Goal: Task Accomplishment & Management: Manage account settings

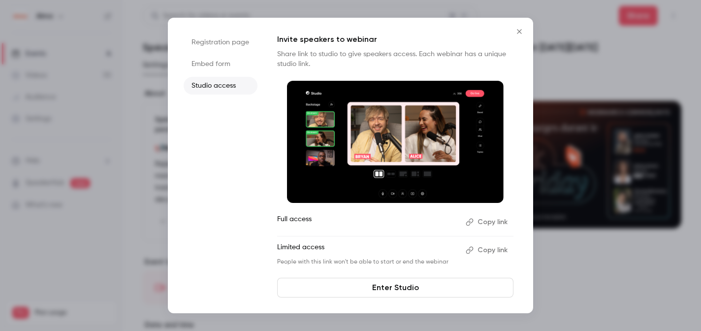
click at [518, 36] on button "Close" at bounding box center [520, 32] width 20 height 20
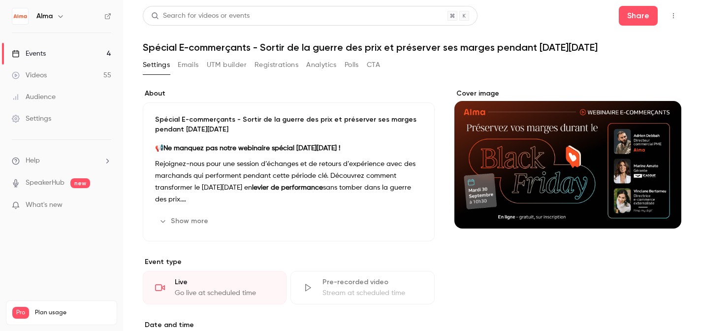
click at [241, 182] on p "Rejoignez-nous pour une session d’échanges et de retours d’expérience avec des …" at bounding box center [288, 181] width 267 height 47
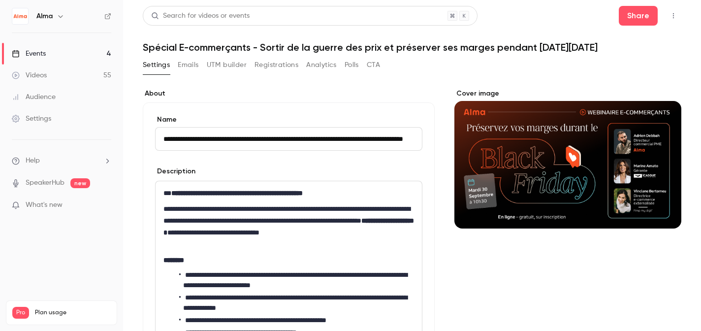
click at [310, 143] on input "**********" at bounding box center [288, 139] width 267 height 24
click at [552, 166] on div "Cover image" at bounding box center [567, 159] width 227 height 140
click at [0, 0] on input "Cover image" at bounding box center [0, 0] width 0 height 0
click at [644, 2] on main "**********" at bounding box center [412, 165] width 578 height 331
click at [644, 5] on main "**********" at bounding box center [412, 165] width 578 height 331
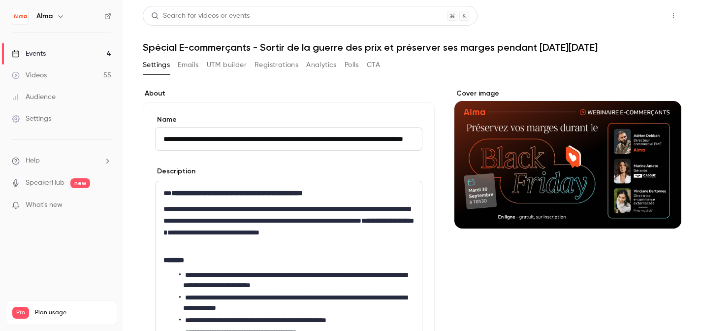
click at [637, 20] on button "Share" at bounding box center [638, 16] width 39 height 20
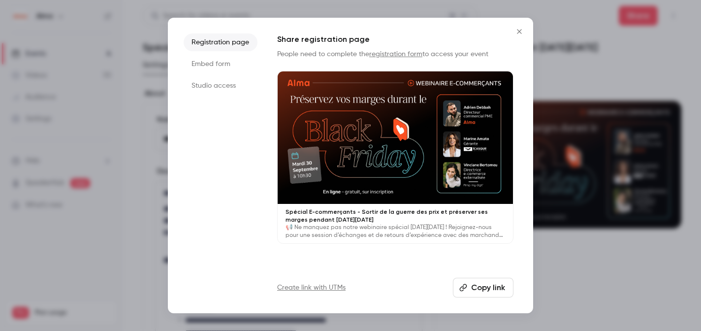
click at [225, 89] on li "Studio access" at bounding box center [221, 86] width 74 height 18
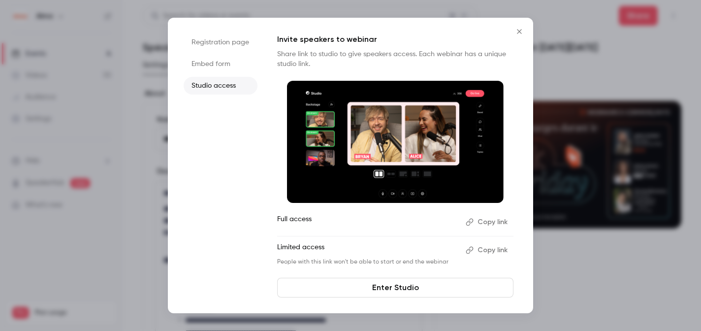
click at [487, 227] on button "Copy link" at bounding box center [488, 222] width 52 height 16
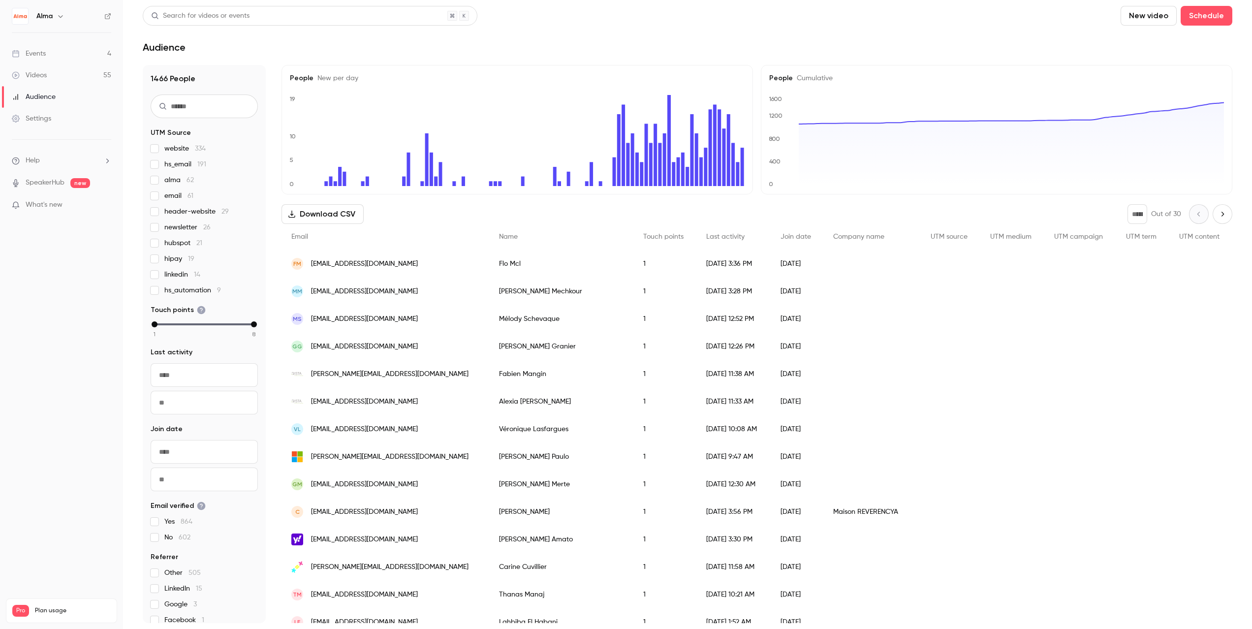
click at [69, 53] on link "Events 4" at bounding box center [61, 54] width 123 height 22
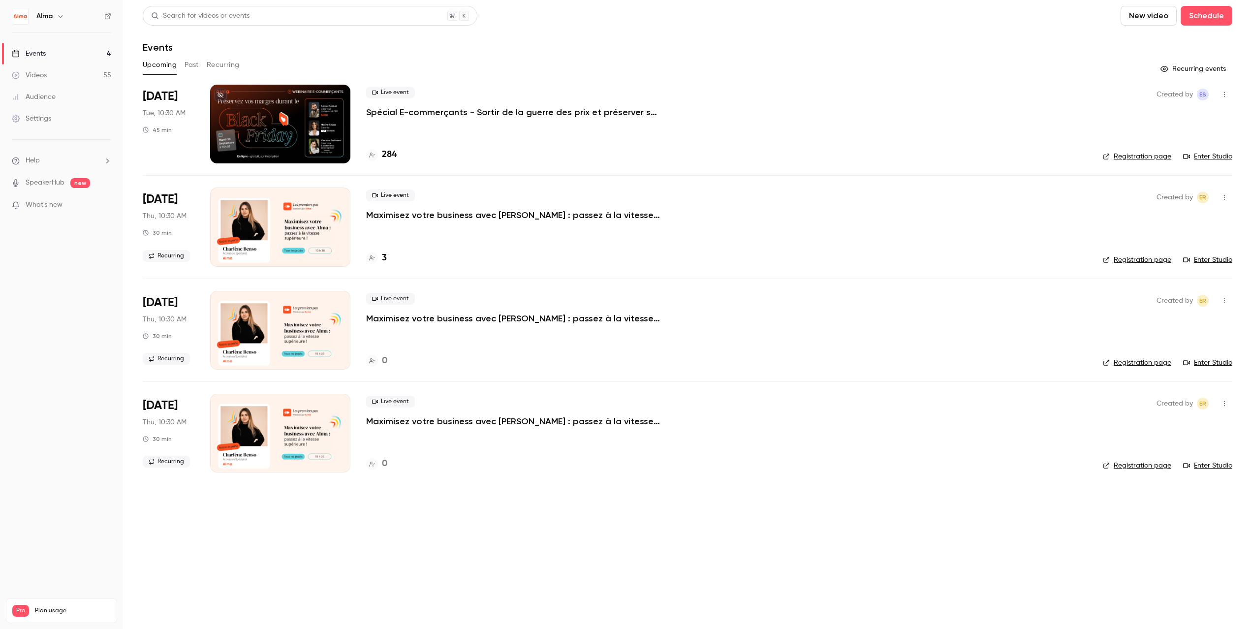
click at [281, 140] on div at bounding box center [280, 124] width 140 height 79
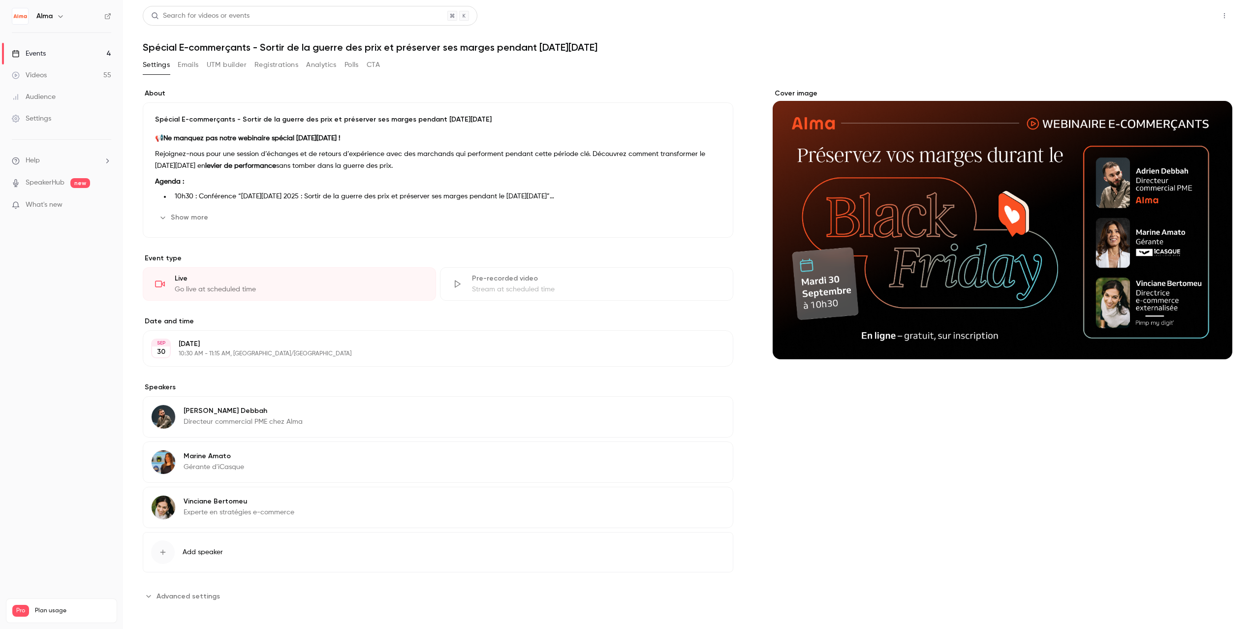
click at [1199, 13] on button "Share" at bounding box center [1189, 16] width 39 height 20
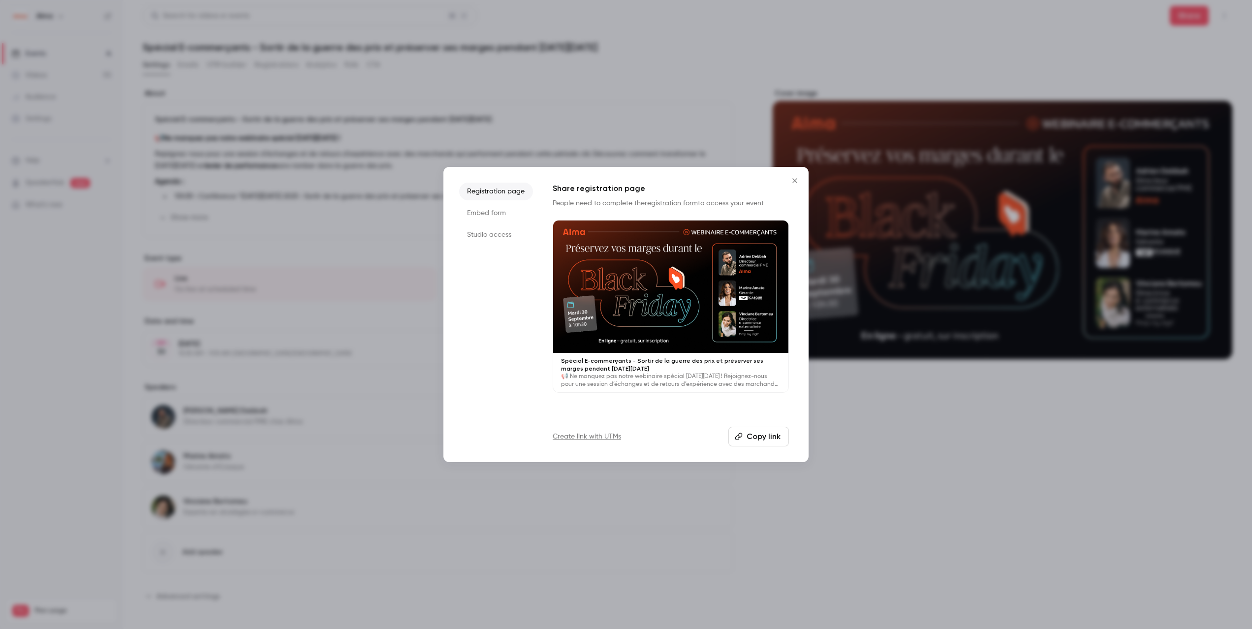
click at [500, 238] on li "Studio access" at bounding box center [496, 235] width 74 height 18
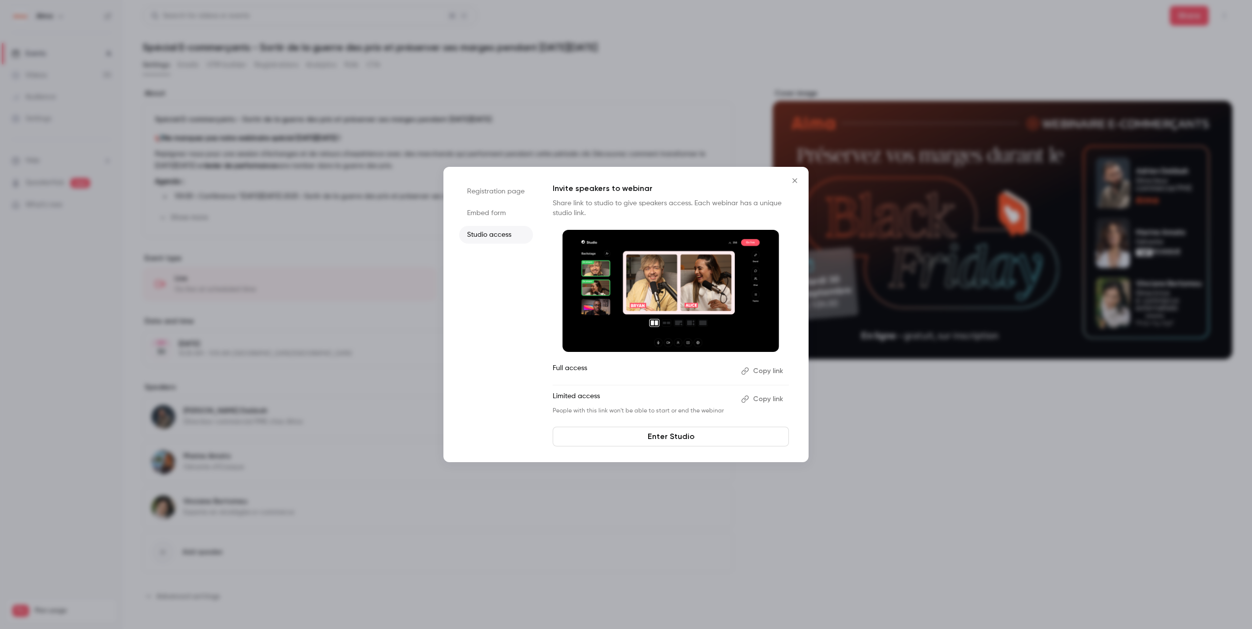
click at [776, 378] on button "Copy link" at bounding box center [763, 371] width 52 height 16
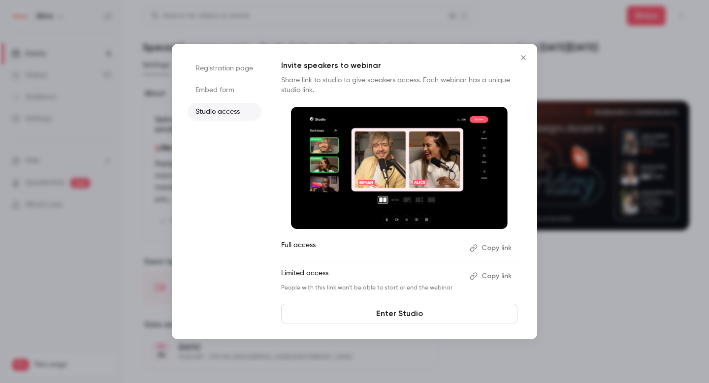
click at [528, 52] on button "Close" at bounding box center [523, 58] width 20 height 20
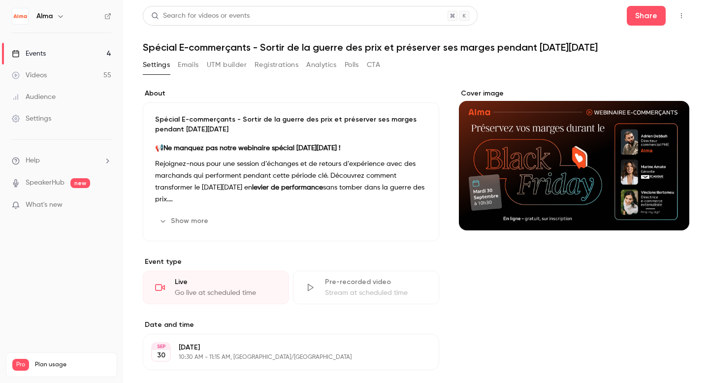
click at [223, 282] on div "Live" at bounding box center [226, 282] width 102 height 10
click at [635, 12] on button "Share" at bounding box center [646, 16] width 39 height 20
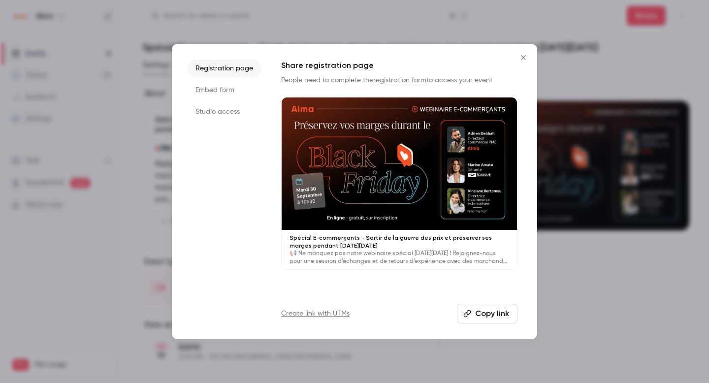
click at [221, 116] on li "Studio access" at bounding box center [225, 112] width 74 height 18
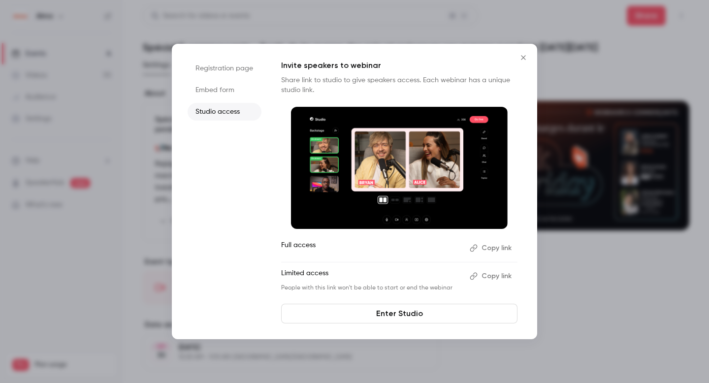
click at [482, 249] on button "Copy link" at bounding box center [492, 248] width 52 height 16
click at [524, 58] on icon "Close" at bounding box center [523, 57] width 4 height 4
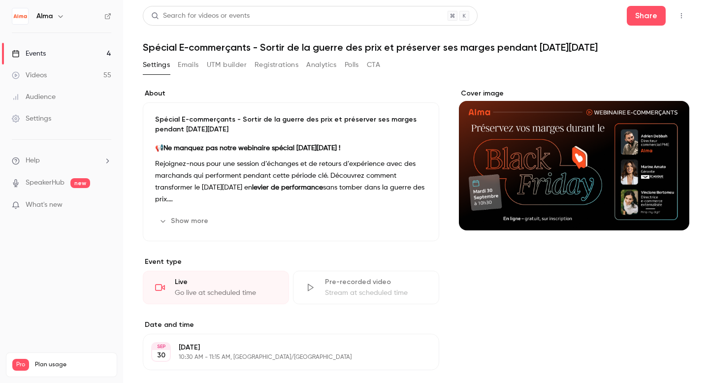
click at [195, 72] on button "Emails" at bounding box center [188, 65] width 21 height 16
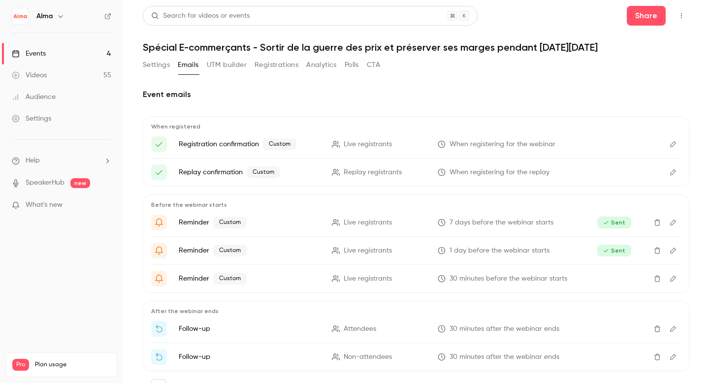
scroll to position [45, 0]
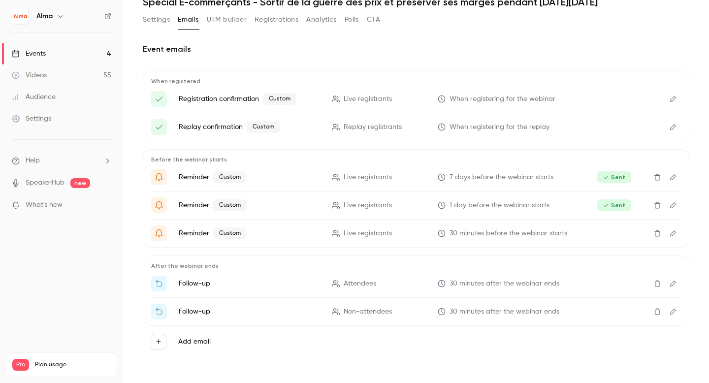
click at [347, 290] on li "Follow-up Attendees 30 minutes after the webinar ends" at bounding box center [416, 284] width 530 height 16
click at [671, 283] on icon "Edit" at bounding box center [673, 283] width 8 height 7
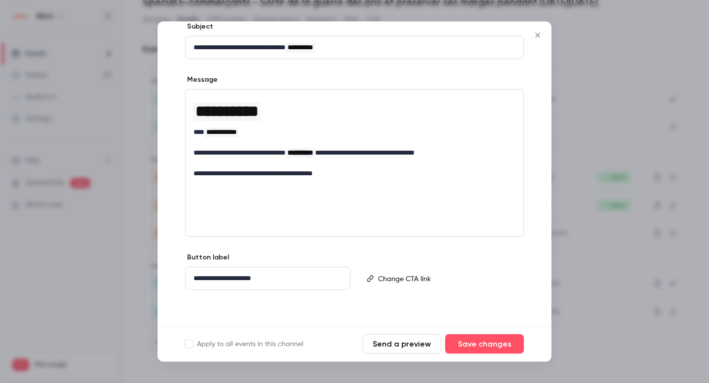
scroll to position [0, 0]
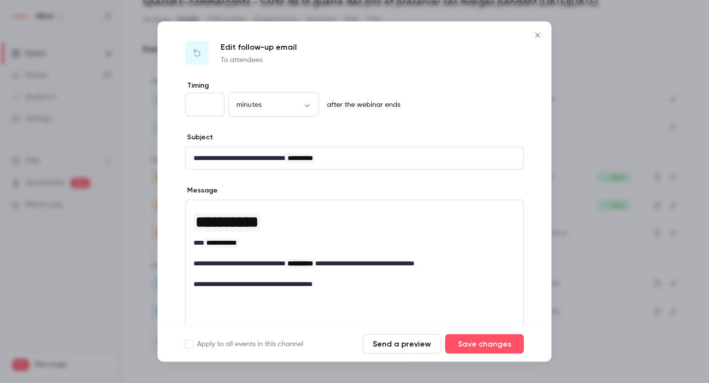
click at [539, 36] on icon "Close" at bounding box center [537, 35] width 4 height 4
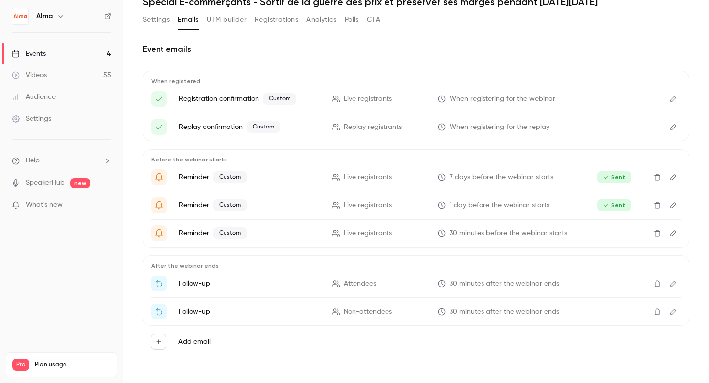
click at [669, 285] on icon "Edit" at bounding box center [673, 283] width 8 height 7
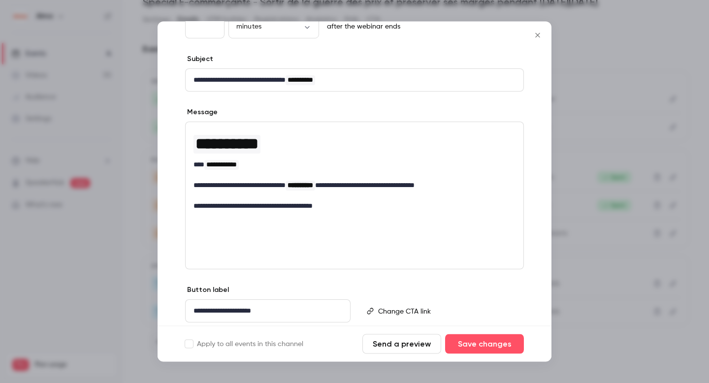
scroll to position [110, 0]
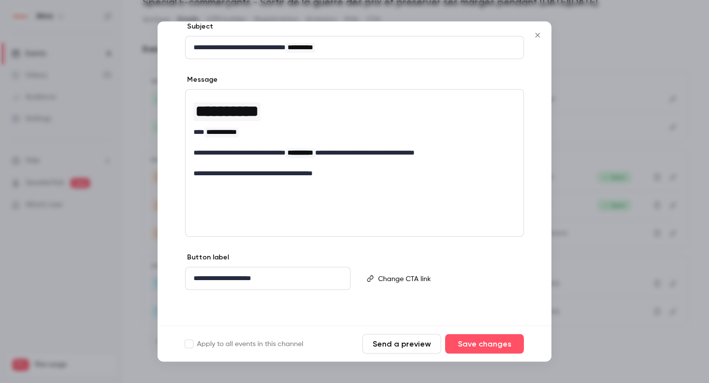
click at [423, 349] on button "Send a preview" at bounding box center [401, 344] width 79 height 20
